Goal: Transaction & Acquisition: Obtain resource

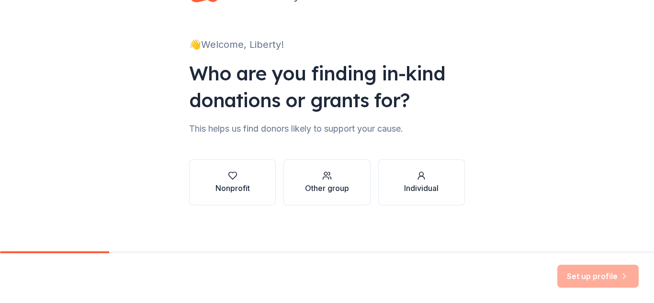
scroll to position [39, 0]
click at [242, 187] on div "Nonprofit" at bounding box center [232, 187] width 34 height 11
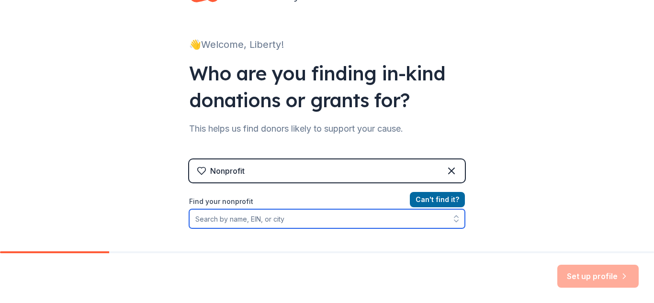
click at [292, 218] on input "Find your nonprofit" at bounding box center [327, 218] width 276 height 19
type input "Liberty Students for Life"
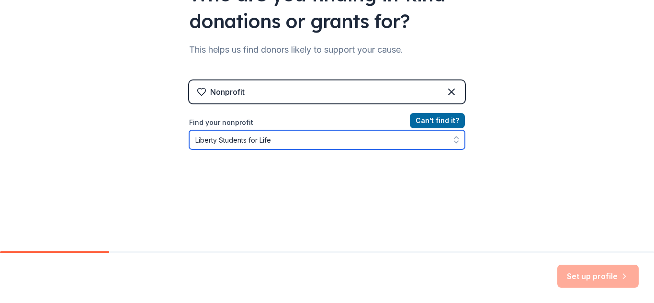
scroll to position [123, 0]
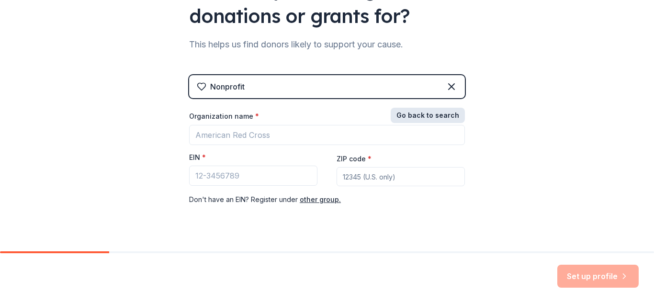
click at [422, 117] on button "Go back to search" at bounding box center [428, 115] width 74 height 15
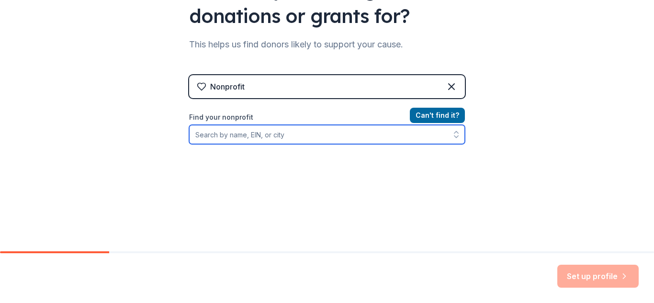
click at [337, 136] on input "Find your nonprofit" at bounding box center [327, 134] width 276 height 19
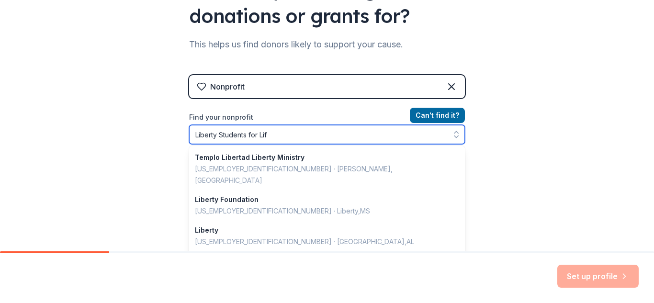
type input "Liberty Students for Life"
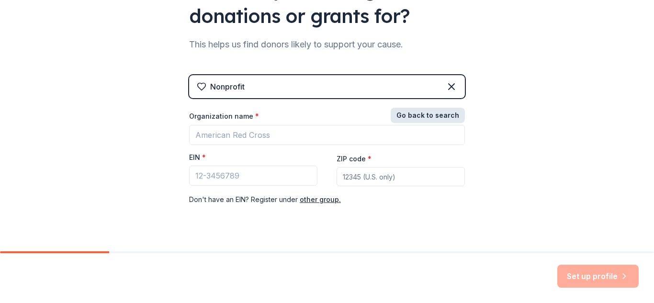
click at [451, 116] on button "Go back to search" at bounding box center [428, 115] width 74 height 15
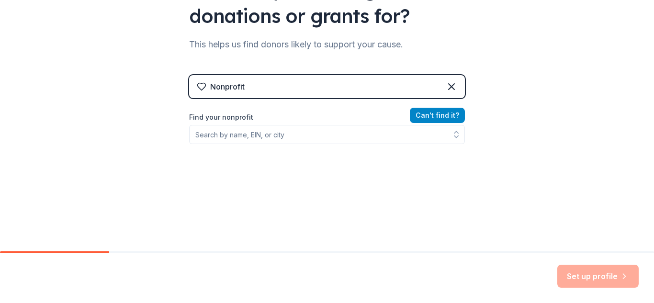
click at [451, 116] on button "Can ' t find it?" at bounding box center [437, 115] width 55 height 15
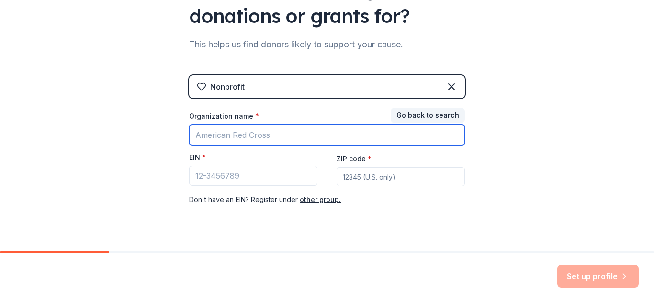
click at [260, 134] on input "Organization name *" at bounding box center [327, 135] width 276 height 20
type input "Liberty Students for Life"
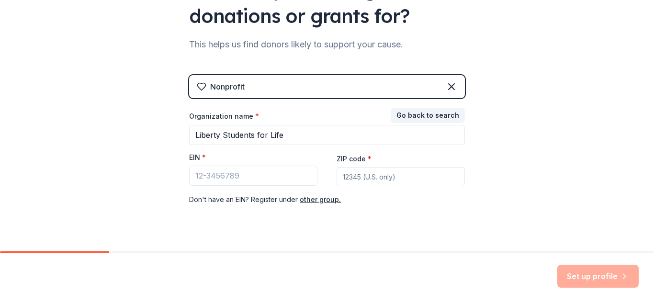
click at [355, 179] on input "ZIP code *" at bounding box center [400, 176] width 128 height 19
type input "24515"
click at [308, 199] on button "other group." at bounding box center [320, 199] width 41 height 11
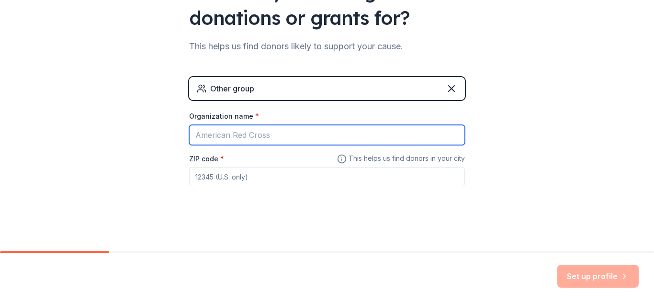
click at [237, 128] on input "Organization name *" at bounding box center [327, 135] width 276 height 20
type input "Liberty Students for Life"
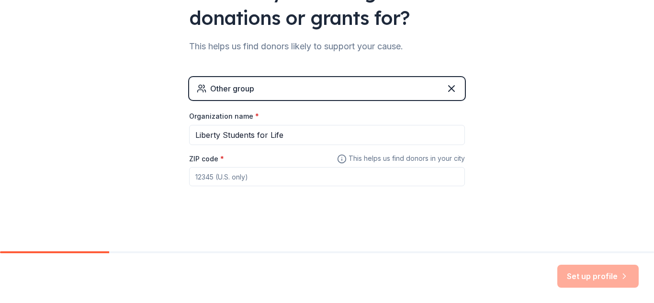
click at [198, 174] on input "ZIP code *" at bounding box center [327, 176] width 276 height 19
type input "5"
type input "24515"
click at [613, 283] on button "Set up profile" at bounding box center [597, 276] width 81 height 23
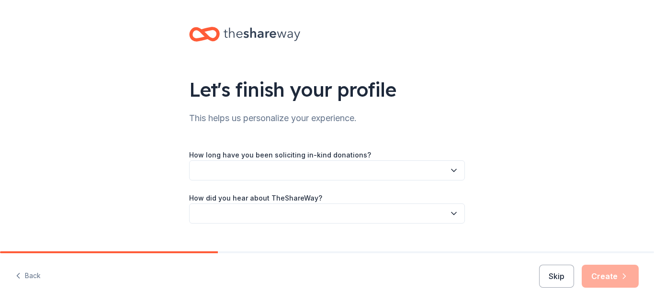
click at [343, 166] on button "button" at bounding box center [327, 170] width 276 height 20
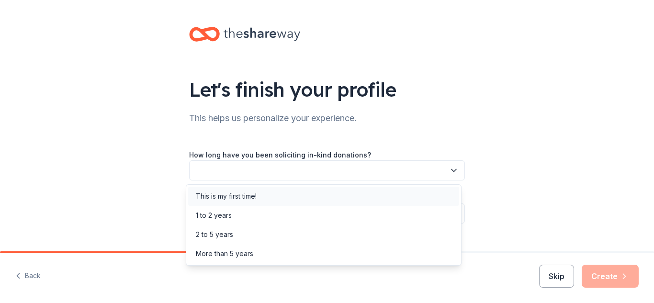
click at [247, 192] on div "This is my first time!" at bounding box center [226, 195] width 61 height 11
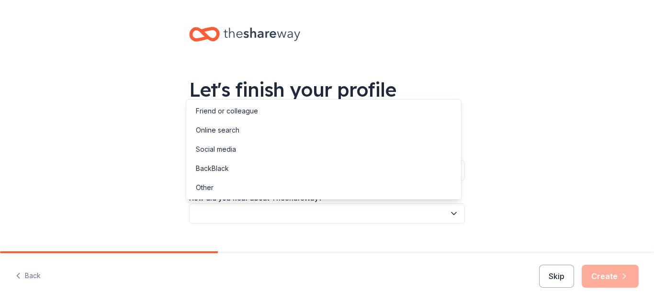
click at [304, 209] on button "button" at bounding box center [327, 213] width 276 height 20
click at [242, 127] on div "Online search" at bounding box center [323, 130] width 271 height 19
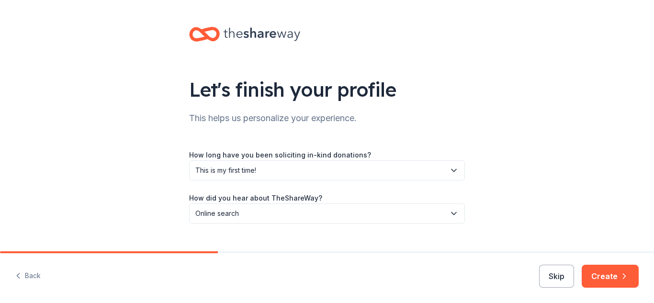
scroll to position [18, 0]
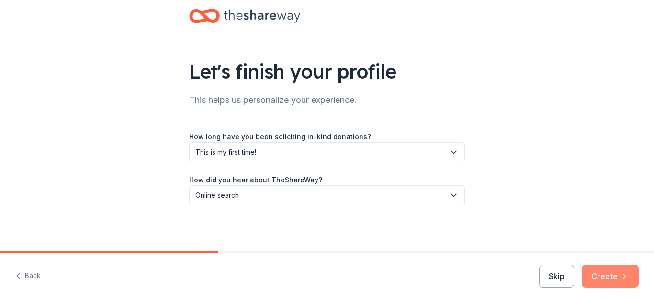
click at [598, 267] on button "Create" at bounding box center [609, 276] width 57 height 23
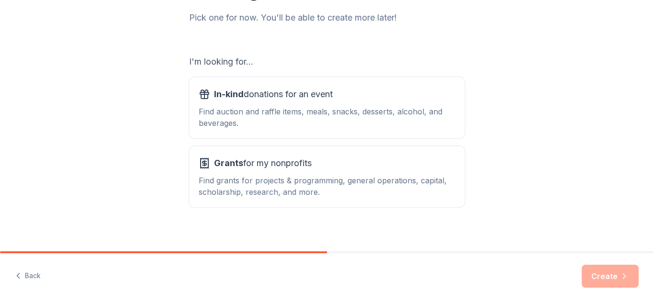
scroll to position [128, 0]
click at [287, 175] on div "Find grants for projects & programming, general operations, capital, scholarshi…" at bounding box center [327, 185] width 257 height 23
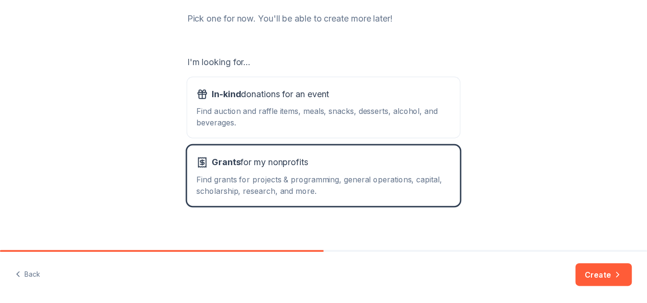
scroll to position [135, 0]
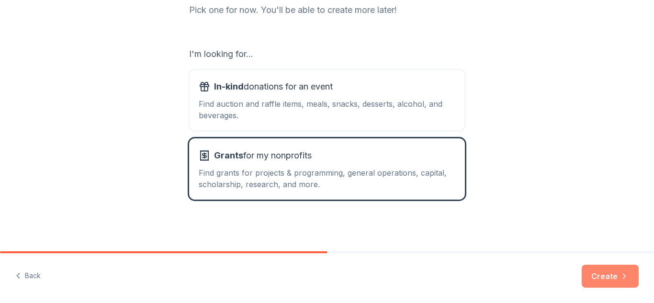
click at [602, 270] on button "Create" at bounding box center [609, 276] width 57 height 23
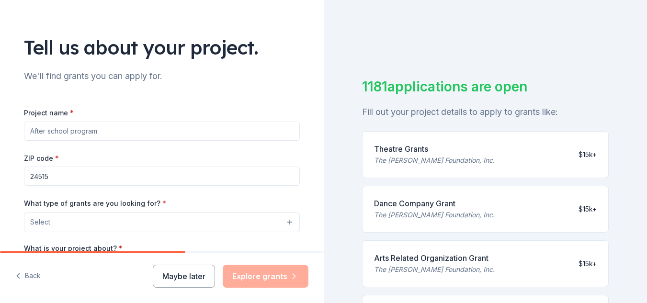
scroll to position [43, 0]
click at [153, 130] on input "Project name *" at bounding box center [162, 130] width 276 height 19
type input "P"
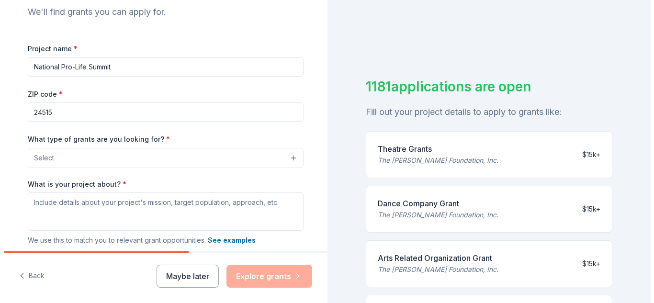
scroll to position [107, 0]
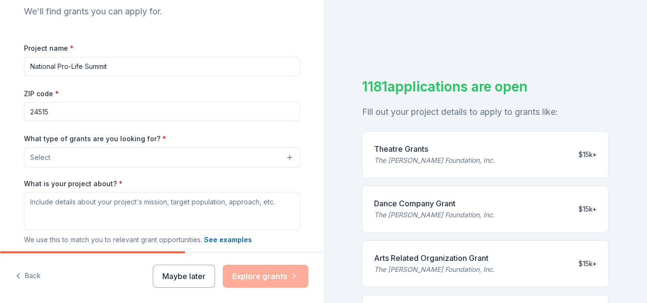
type input "National Pro-Life Summit"
click at [141, 152] on button "Select" at bounding box center [162, 157] width 276 height 20
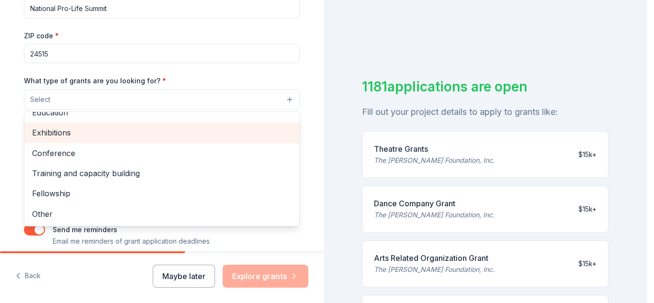
scroll to position [165, 0]
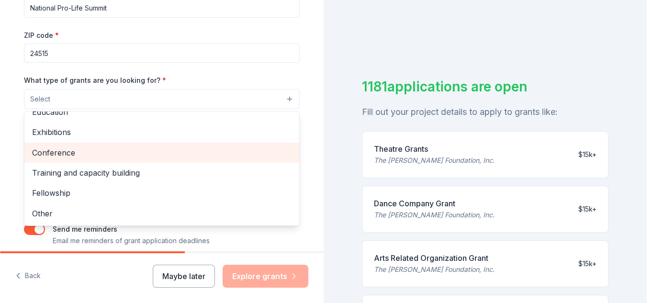
click at [90, 157] on span "Conference" at bounding box center [161, 152] width 259 height 12
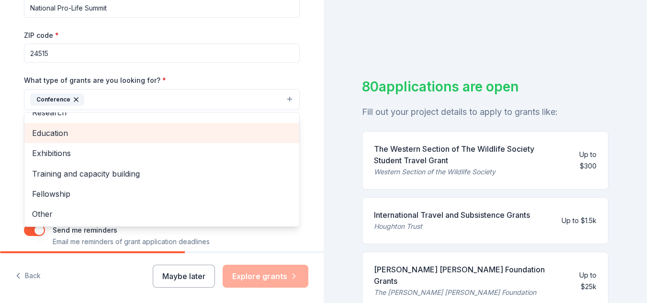
click at [76, 133] on span "Education" at bounding box center [161, 133] width 259 height 12
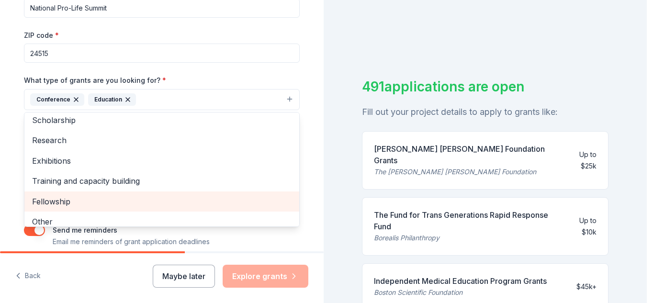
click at [130, 200] on span "Fellowship" at bounding box center [161, 201] width 259 height 12
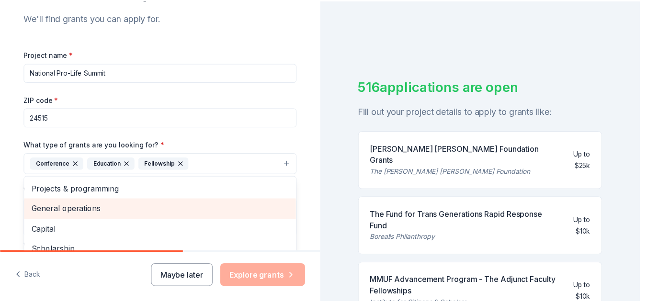
scroll to position [100, 0]
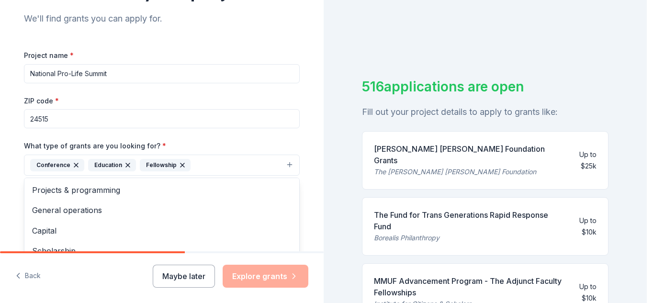
click at [307, 155] on div "Tell us about your project. We'll find grants you can apply for. Project name *…" at bounding box center [162, 129] width 306 height 458
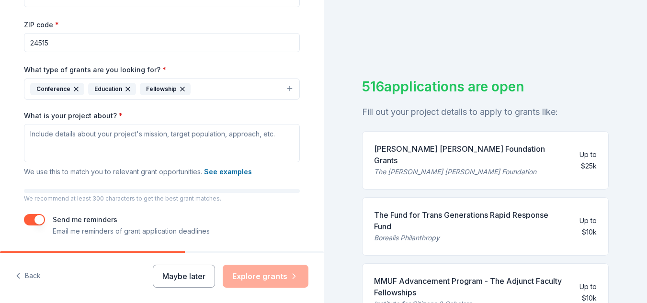
scroll to position [176, 0]
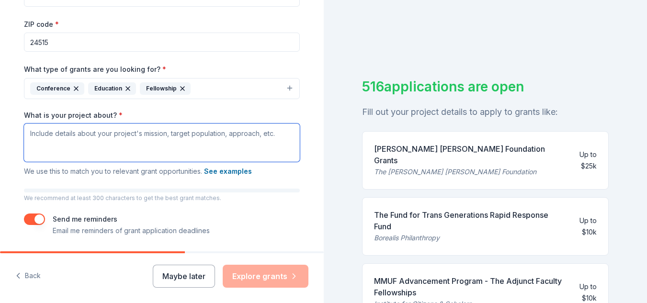
click at [119, 132] on textarea "What is your project about? *" at bounding box center [162, 142] width 276 height 38
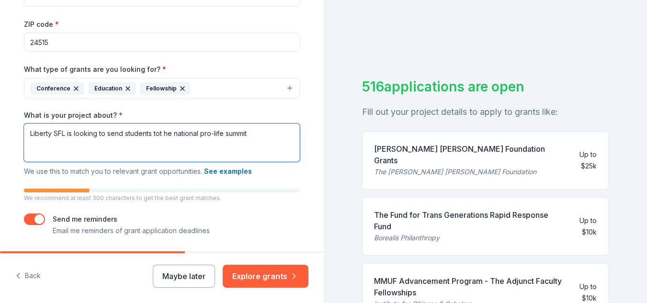
click at [177, 134] on textarea "Liberty SFL is looking to send students tot he national pro-life summit" at bounding box center [162, 142] width 276 height 38
click at [202, 135] on textarea "Liberty SFL is looking to send students tot he National pro-life summit" at bounding box center [162, 142] width 276 height 38
click at [228, 135] on textarea "Liberty SFL is looking to send students tot he National Pro-life summit" at bounding box center [162, 142] width 276 height 38
click at [281, 136] on textarea "Liberty SFL is looking to send students tot he National Pro-life Summit" at bounding box center [162, 142] width 276 height 38
click at [159, 135] on textarea "Liberty SFL is looking to send students tot he National Pro-life Summit" at bounding box center [162, 142] width 276 height 38
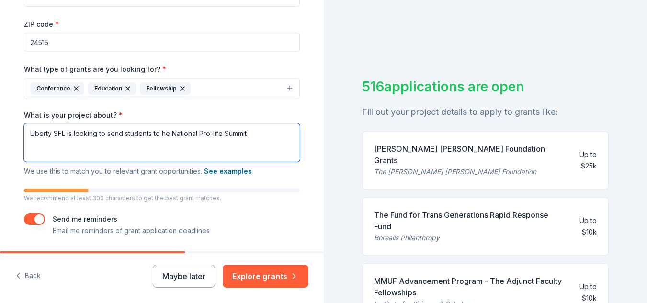
click at [272, 134] on textarea "Liberty SFL is looking to send students to he National Pro-life Summit" at bounding box center [162, 142] width 276 height 38
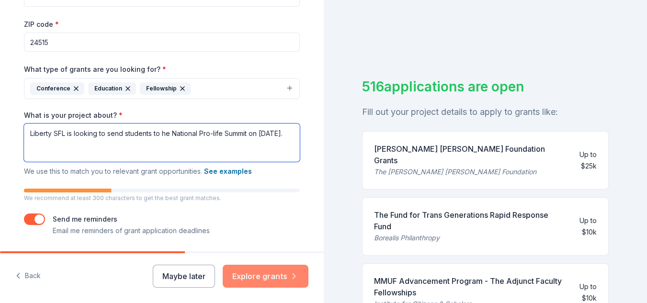
type textarea "Liberty SFL is looking to send students to he National Pro-life Summit on [DATE…"
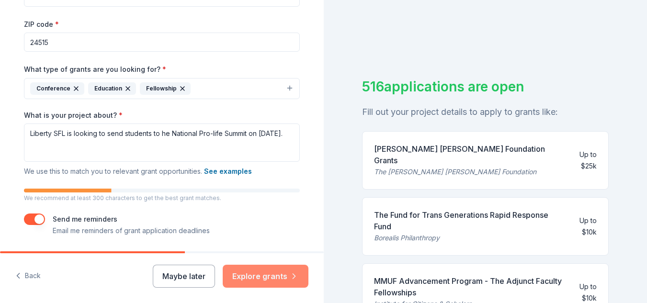
click at [275, 268] on button "Explore grants" at bounding box center [266, 276] width 86 height 23
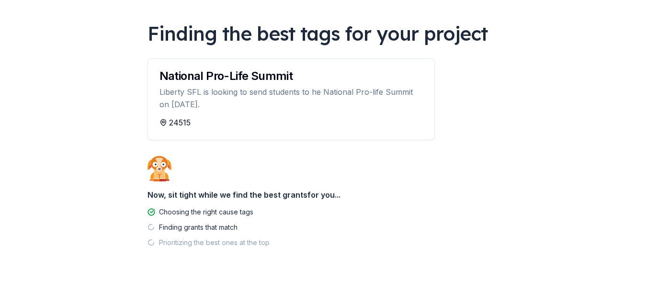
scroll to position [68, 0]
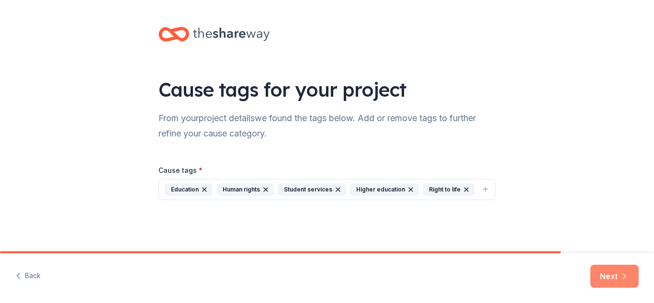
click at [621, 278] on icon "button" at bounding box center [624, 276] width 10 height 10
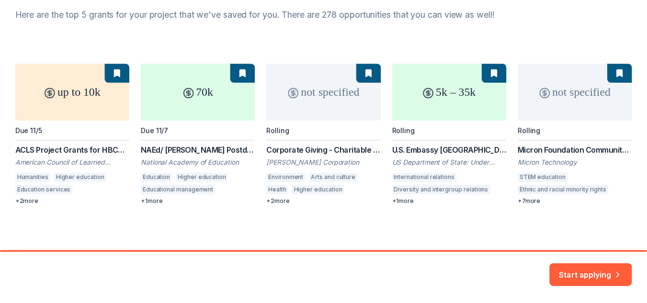
scroll to position [105, 0]
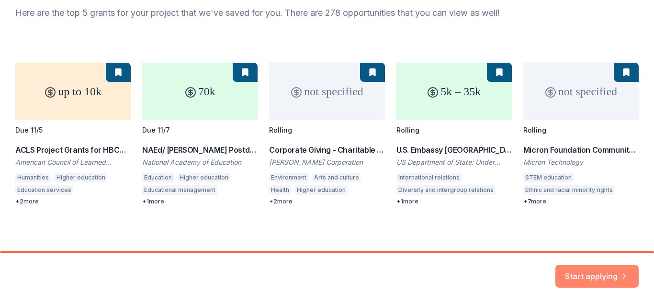
click at [597, 276] on button "Start applying" at bounding box center [596, 270] width 83 height 23
click at [595, 269] on div "Start applying" at bounding box center [596, 276] width 83 height 23
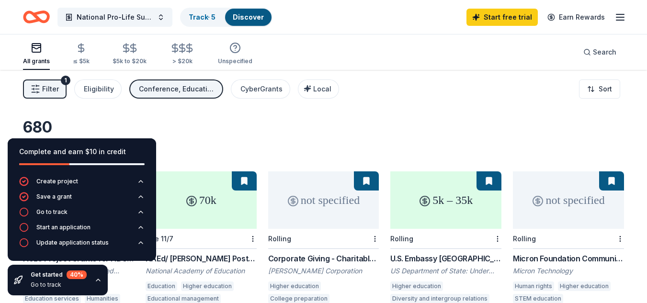
click at [192, 86] on div "Conference, Education, Fellowship" at bounding box center [177, 88] width 77 height 11
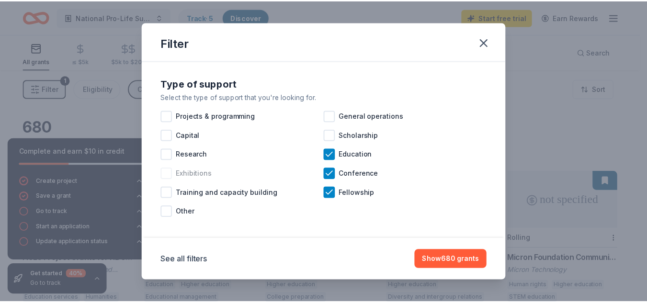
scroll to position [6, 0]
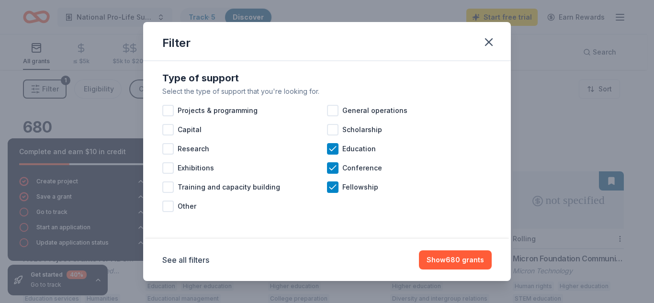
click at [502, 48] on div "Filter" at bounding box center [327, 41] width 368 height 39
click at [489, 41] on icon "button" at bounding box center [488, 41] width 13 height 13
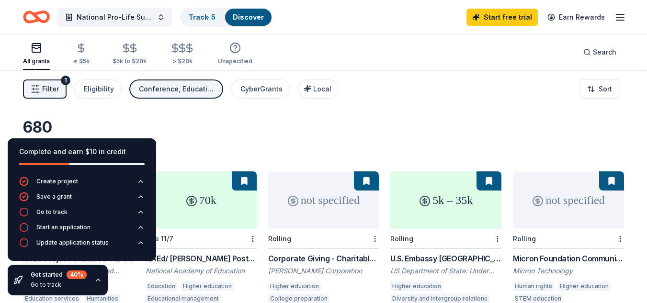
click at [202, 86] on div "Conference, Education, Fellowship" at bounding box center [177, 88] width 77 height 11
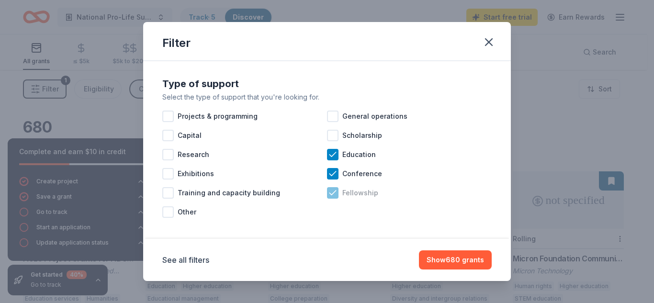
click at [336, 190] on div "Fellowship" at bounding box center [409, 192] width 165 height 19
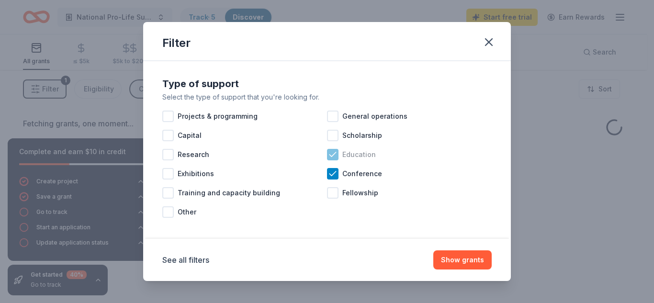
click at [332, 159] on icon at bounding box center [333, 155] width 10 height 10
click at [469, 259] on button "Show grants" at bounding box center [462, 259] width 58 height 19
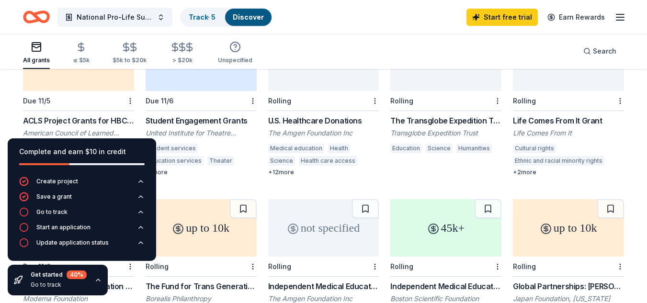
scroll to position [138, 0]
click at [96, 281] on icon "button" at bounding box center [98, 280] width 4 height 2
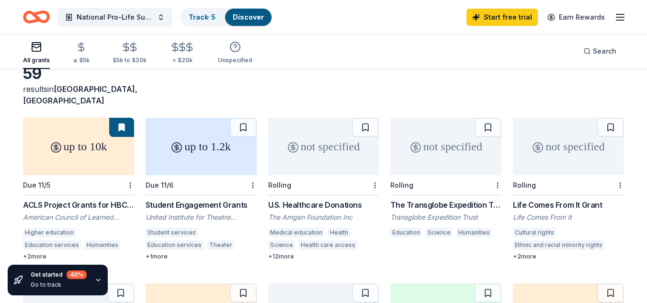
scroll to position [53, 0]
drag, startPoint x: 396, startPoint y: 255, endPoint x: 569, endPoint y: 137, distance: 210.1
click at [569, 137] on div "not specified" at bounding box center [568, 147] width 111 height 57
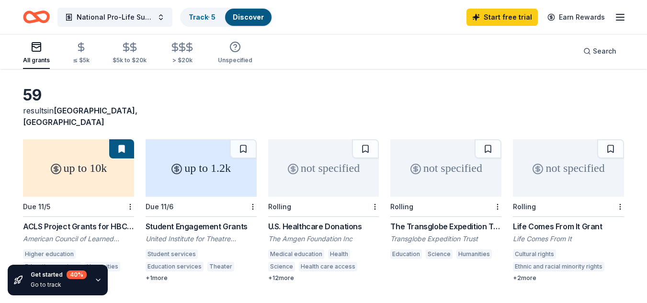
scroll to position [0, 0]
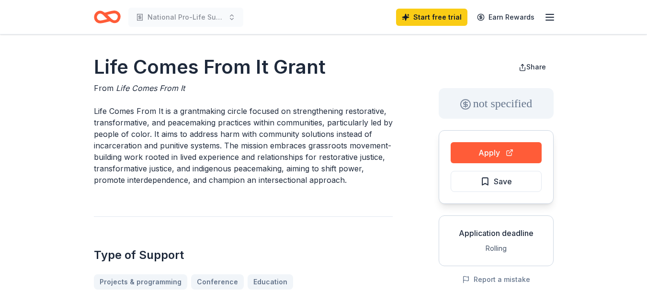
click at [112, 21] on icon "Home" at bounding box center [111, 17] width 15 height 10
